Goal: Book appointment/travel/reservation

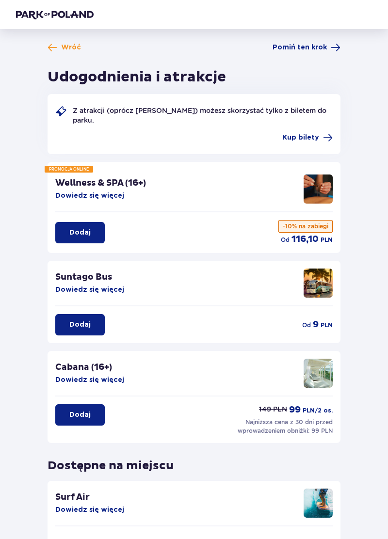
click at [62, 45] on span "Wróć" at bounding box center [71, 48] width 20 height 10
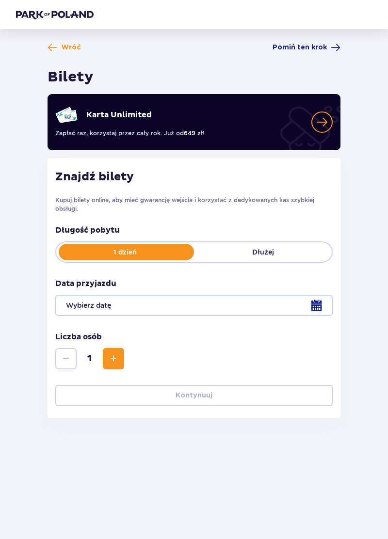
click at [318, 308] on div at bounding box center [193, 305] width 277 height 21
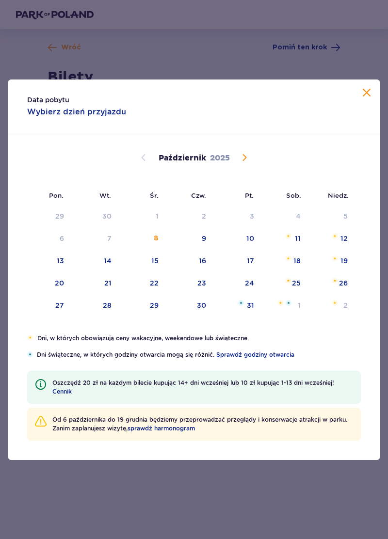
click at [249, 285] on div "24" at bounding box center [249, 283] width 9 height 10
click at [251, 283] on div "24" at bounding box center [249, 283] width 9 height 10
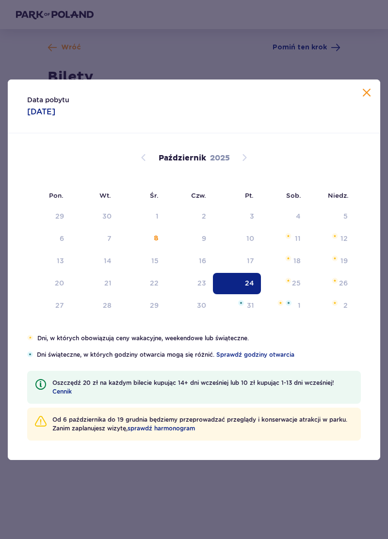
type input "[DATE]"
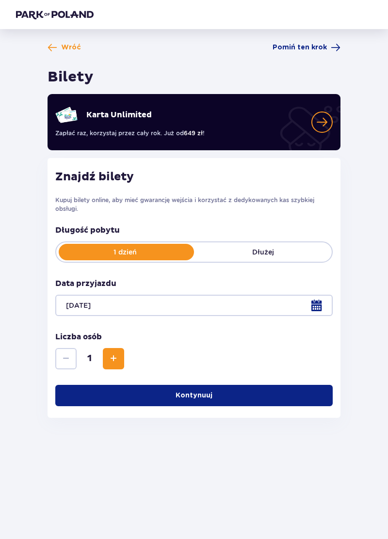
scroll to position [47, 0]
click at [110, 353] on span "Zwiększ" at bounding box center [114, 359] width 12 height 12
click at [235, 385] on button "Kontynuuj" at bounding box center [193, 395] width 277 height 21
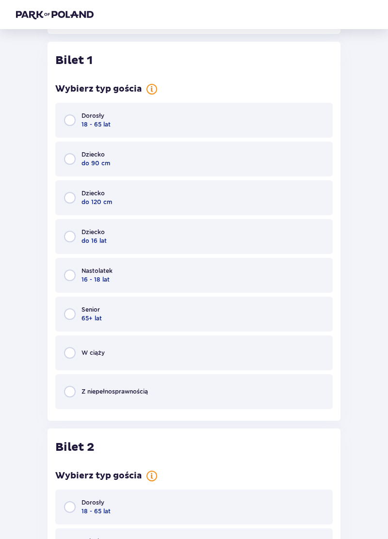
scroll to position [389, 0]
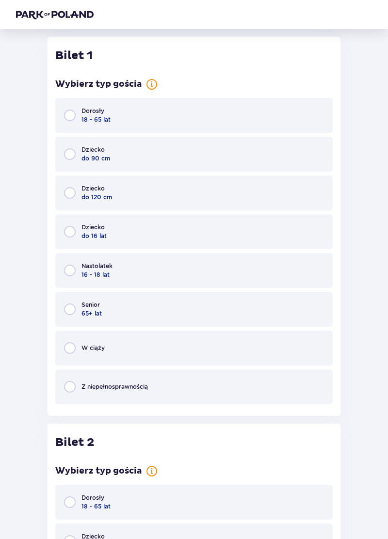
click at [289, 117] on div "Dorosły 18 - 65 lat" at bounding box center [193, 115] width 277 height 35
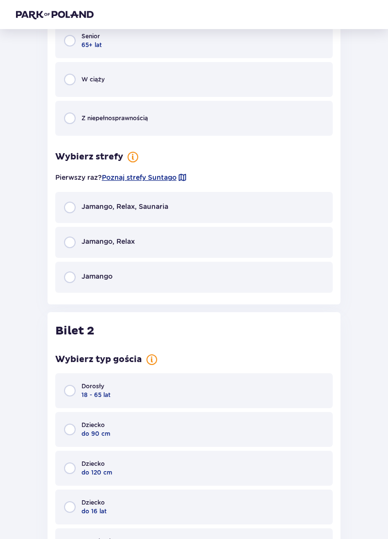
click at [154, 208] on span "Jamango, Relax, Saunaria" at bounding box center [124, 207] width 87 height 10
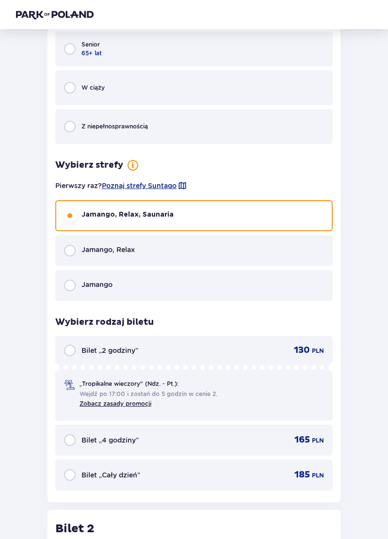
scroll to position [645, 0]
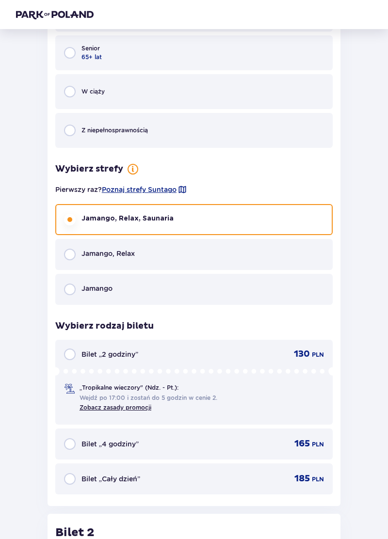
click at [224, 487] on div "Bilet „Cały dzień” 185 PLN" at bounding box center [193, 479] width 277 height 31
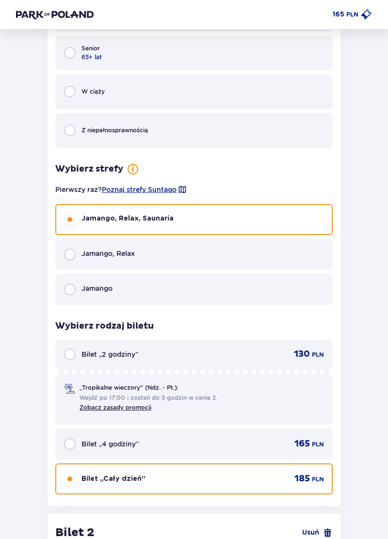
scroll to position [1051, 0]
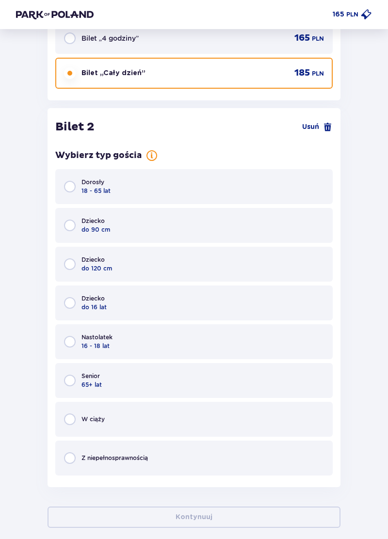
click at [296, 180] on div "Dorosły 18 - 65 lat" at bounding box center [193, 186] width 277 height 35
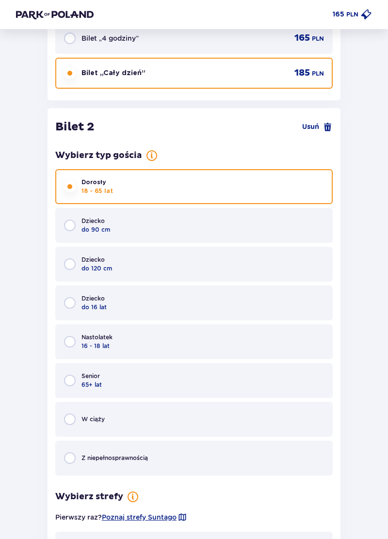
scroll to position [1208, 0]
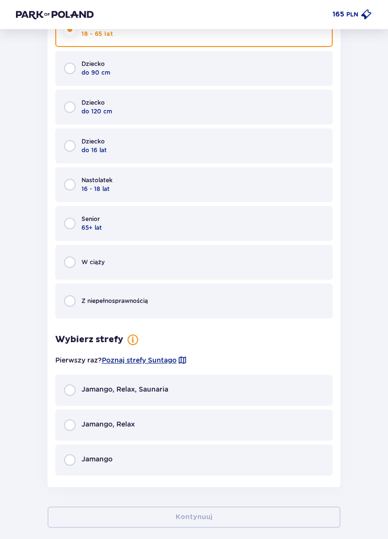
click at [290, 392] on div "Jamango, Relax, Saunaria" at bounding box center [193, 390] width 277 height 31
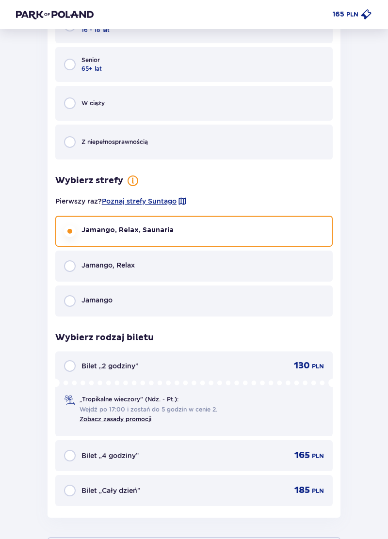
scroll to position [1398, 0]
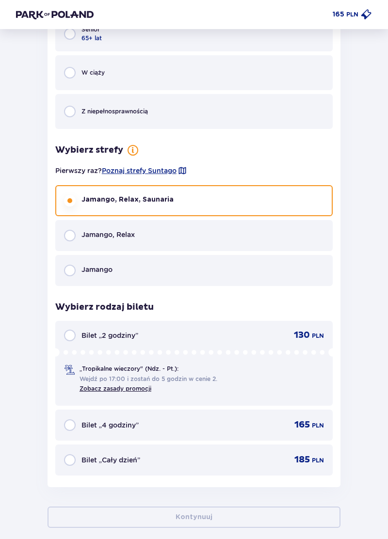
click at [71, 465] on input "radio" at bounding box center [70, 460] width 12 height 12
radio input "true"
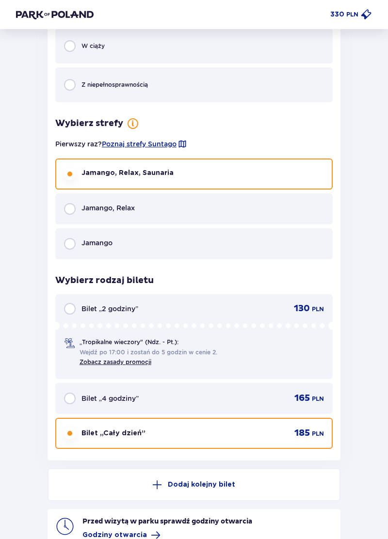
scroll to position [1477, 0]
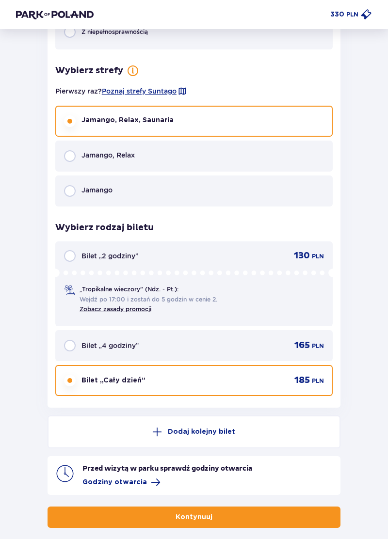
click at [228, 513] on button "Kontynuuj" at bounding box center [194, 517] width 293 height 21
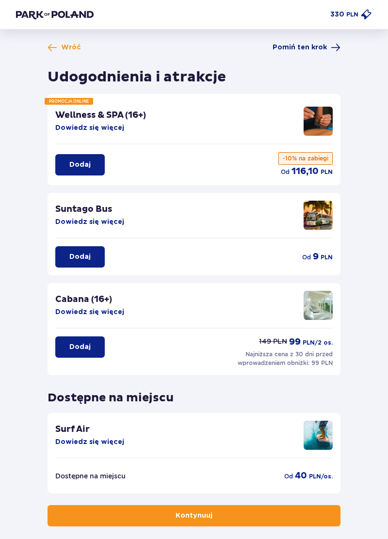
click at [288, 518] on button "Kontynuuj" at bounding box center [194, 515] width 293 height 21
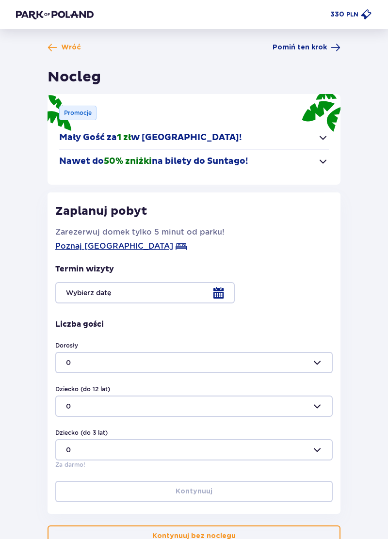
scroll to position [19, 0]
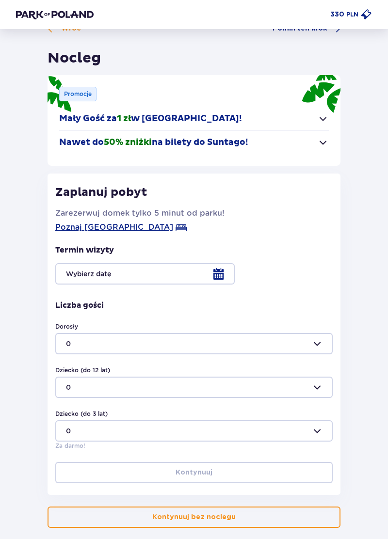
click at [204, 519] on p "Kontynuuj bez noclegu" at bounding box center [193, 518] width 83 height 10
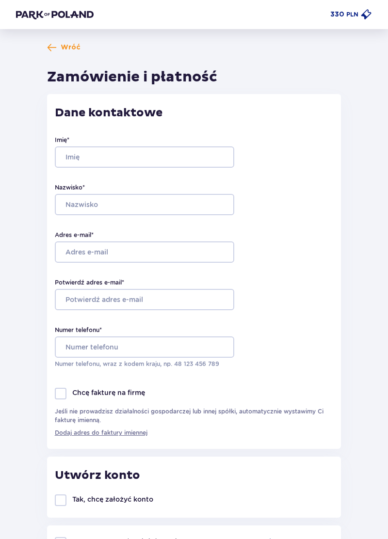
click at [68, 46] on span "Wróć" at bounding box center [71, 48] width 20 height 10
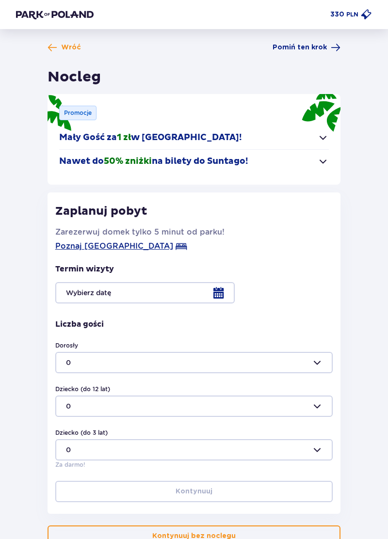
scroll to position [65, 0]
